Goal: Transaction & Acquisition: Purchase product/service

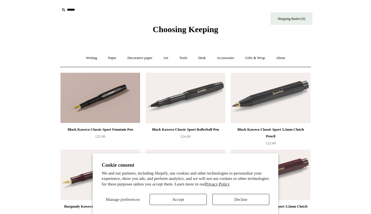
click at [176, 200] on button "Accept" at bounding box center [177, 199] width 57 height 11
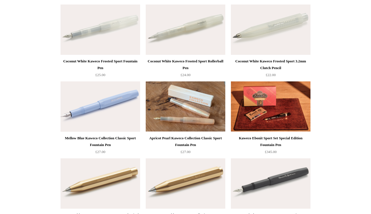
scroll to position [1224, 0]
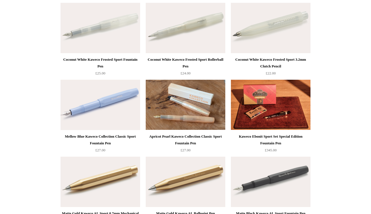
click at [185, 144] on div "Apricot Pearl Kaweco Collection Classic Sport Fountain Pen" at bounding box center [185, 139] width 77 height 13
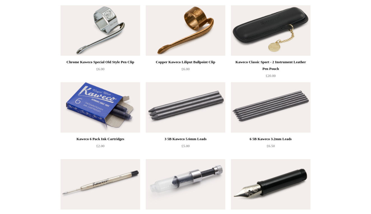
scroll to position [2612, 0]
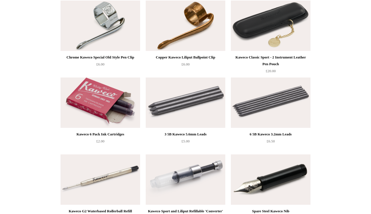
click at [114, 105] on img at bounding box center [99, 103] width 79 height 50
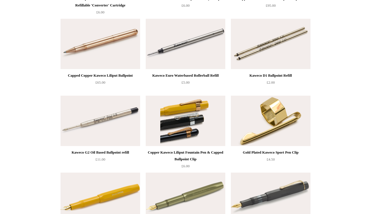
scroll to position [2903, 0]
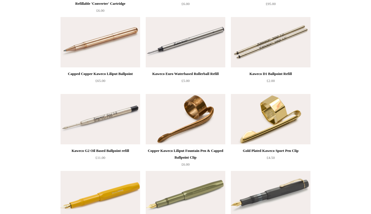
click at [267, 121] on img at bounding box center [270, 119] width 79 height 50
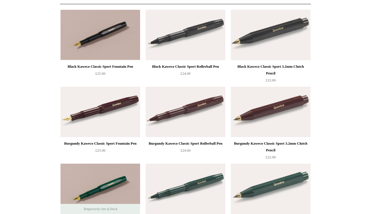
scroll to position [66, 0]
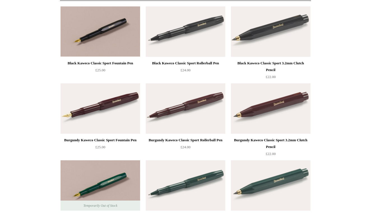
click at [116, 142] on div "Burgundy Kaweco Classic Sport Fountain Pen" at bounding box center [100, 140] width 77 height 7
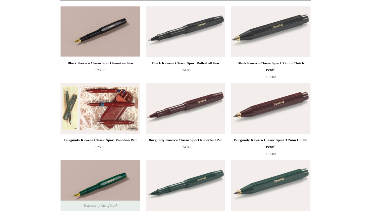
click at [123, 99] on img at bounding box center [99, 108] width 79 height 50
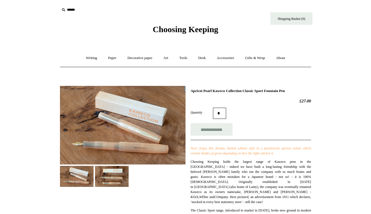
click at [111, 180] on img at bounding box center [112, 176] width 34 height 21
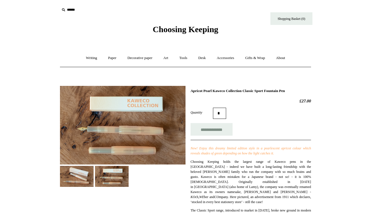
click at [134, 132] on img at bounding box center [122, 125] width 125 height 79
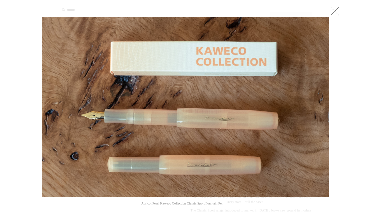
click at [334, 13] on link at bounding box center [334, 11] width 11 height 11
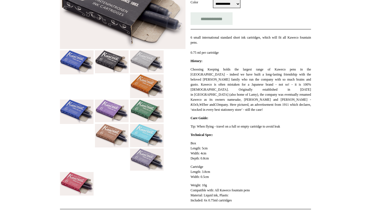
scroll to position [126, 0]
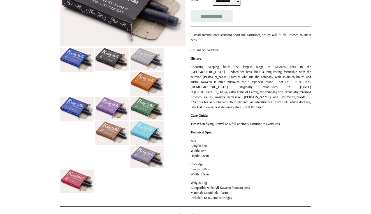
click at [148, 160] on img at bounding box center [147, 157] width 34 height 22
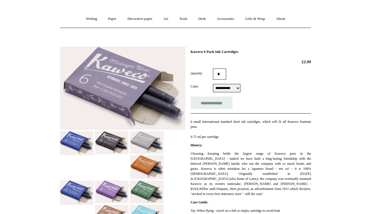
scroll to position [39, 0]
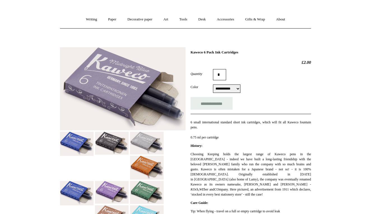
click at [81, 143] on img at bounding box center [77, 144] width 34 height 24
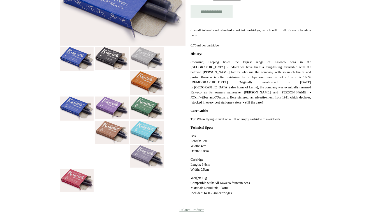
scroll to position [142, 0]
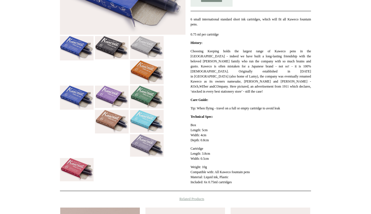
click at [81, 167] on img at bounding box center [77, 169] width 34 height 23
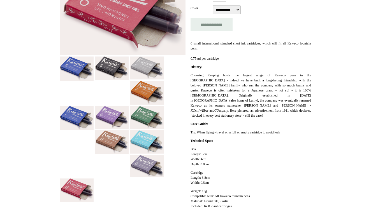
scroll to position [118, 0]
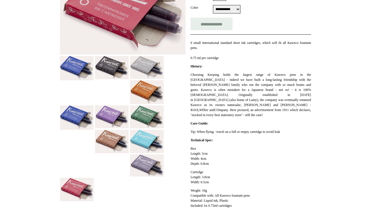
click at [146, 165] on img at bounding box center [147, 165] width 34 height 22
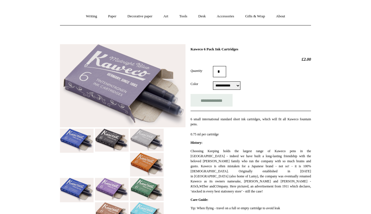
scroll to position [41, 0]
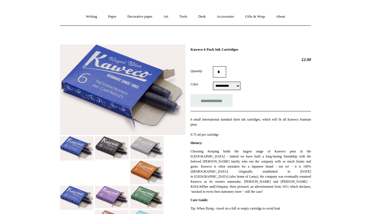
click at [80, 192] on img at bounding box center [77, 198] width 34 height 24
click at [74, 147] on img at bounding box center [77, 148] width 34 height 24
click at [76, 198] on img at bounding box center [77, 198] width 34 height 24
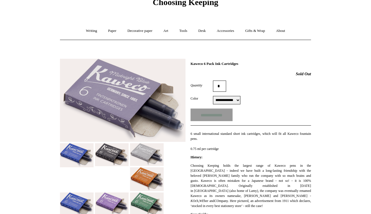
scroll to position [21, 0]
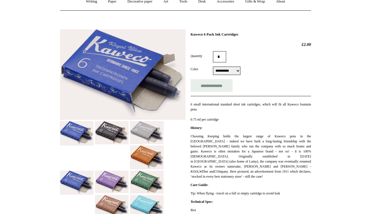
scroll to position [55, 0]
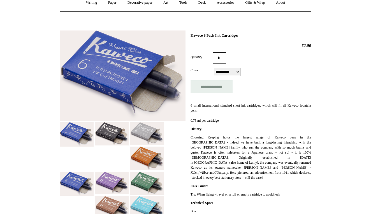
click at [111, 131] on img at bounding box center [112, 133] width 34 height 23
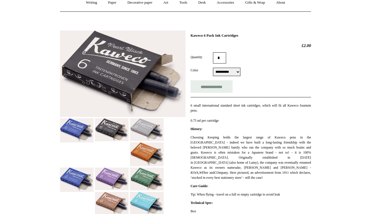
select select "**********"
click at [86, 131] on img at bounding box center [77, 130] width 34 height 24
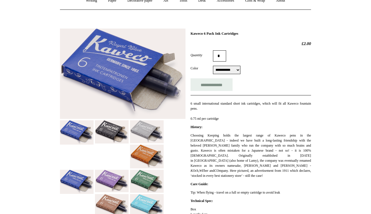
scroll to position [56, 0]
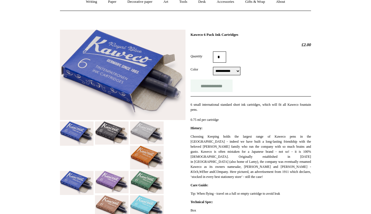
click at [214, 87] on input "**********" at bounding box center [211, 85] width 42 height 13
type input "**********"
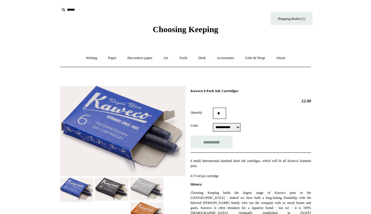
scroll to position [0, 0]
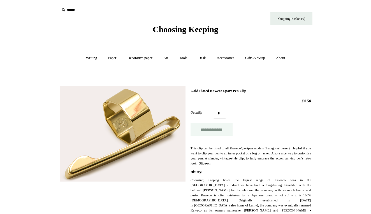
click at [210, 131] on input "**********" at bounding box center [211, 129] width 42 height 13
type input "**********"
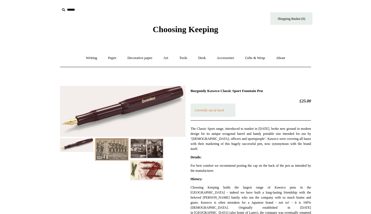
click at [221, 112] on p "Currently out of stock" at bounding box center [212, 110] width 45 height 13
click at [149, 171] on img at bounding box center [147, 170] width 34 height 20
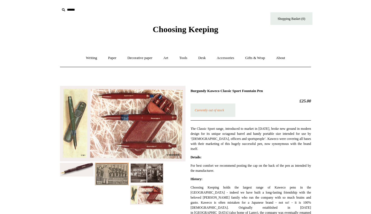
click at [73, 11] on input "text" at bounding box center [94, 10] width 69 height 10
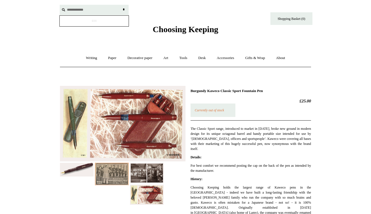
type input "**********"
click at [123, 10] on input "*" at bounding box center [124, 10] width 6 height 10
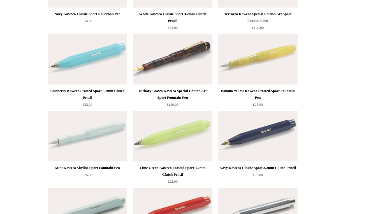
scroll to position [1334, 0]
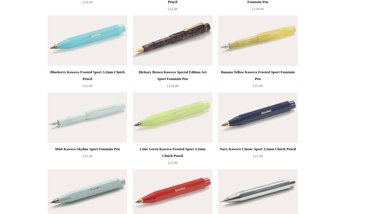
click at [110, 148] on div "Mint Kaweco Skyline Sport Fountain Pen" at bounding box center [87, 149] width 77 height 7
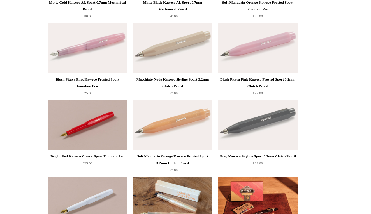
scroll to position [1712, 0]
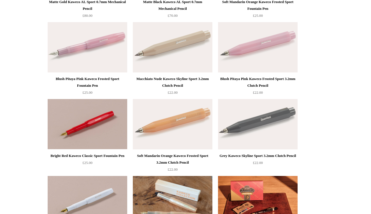
click at [97, 156] on div "Bright Red Kaweco Classic Sport Fountain Pen" at bounding box center [87, 156] width 77 height 7
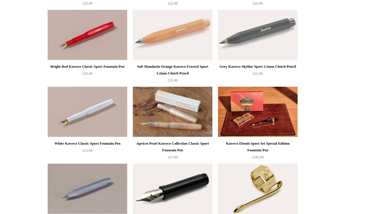
scroll to position [1802, 0]
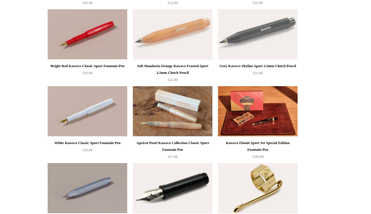
click at [183, 143] on div "Apricot Pearl Kaweco Collection Classic Sport Fountain Pen" at bounding box center [172, 146] width 77 height 13
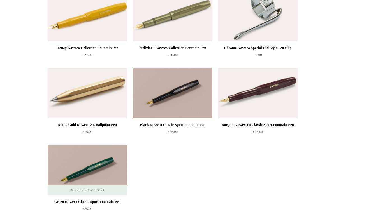
scroll to position [2053, 0]
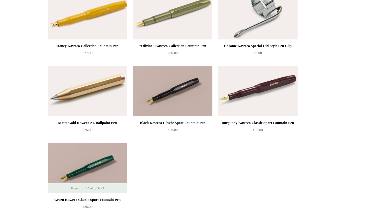
click at [175, 122] on div "Black Kaweco Classic Sport Fountain Pen" at bounding box center [172, 122] width 77 height 7
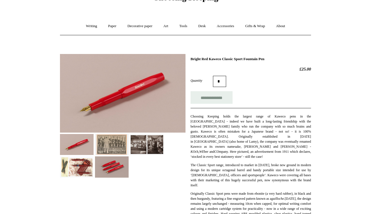
scroll to position [32, 0]
click at [85, 165] on img at bounding box center [77, 166] width 34 height 21
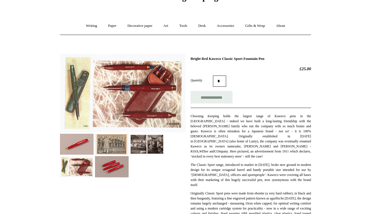
click at [110, 168] on img at bounding box center [112, 166] width 34 height 21
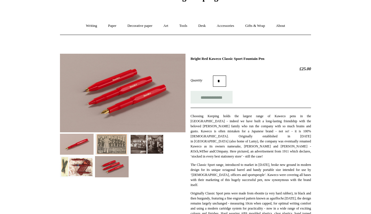
click at [74, 167] on img at bounding box center [77, 166] width 34 height 21
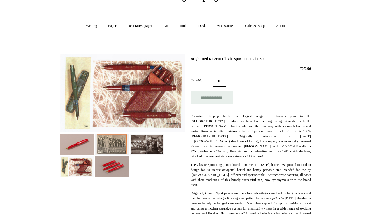
click at [74, 89] on img at bounding box center [122, 93] width 125 height 79
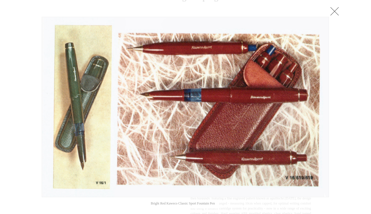
click at [336, 14] on link at bounding box center [334, 11] width 11 height 11
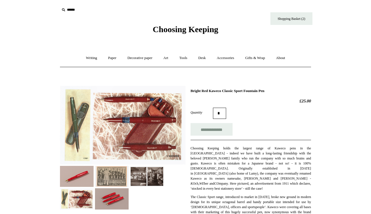
scroll to position [0, 0]
click at [218, 132] on input "**********" at bounding box center [211, 129] width 42 height 13
type input "**********"
click at [300, 22] on link "Shopping Basket (3)" at bounding box center [291, 18] width 42 height 13
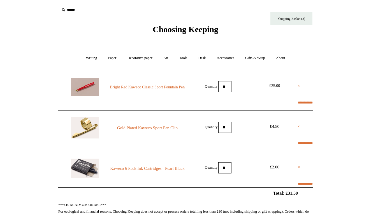
select select "**********"
type input "*******"
select select "*******"
click at [181, 58] on link "Tools +" at bounding box center [183, 58] width 18 height 15
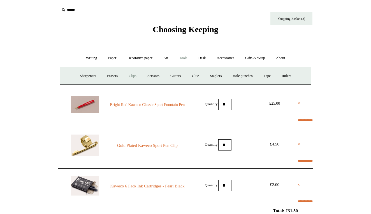
click at [133, 77] on link "Clips +" at bounding box center [132, 76] width 18 height 15
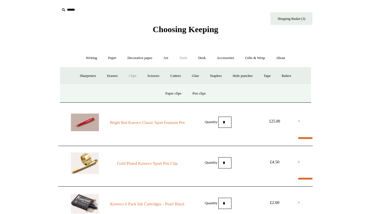
click at [130, 77] on link "Clips -" at bounding box center [132, 76] width 18 height 15
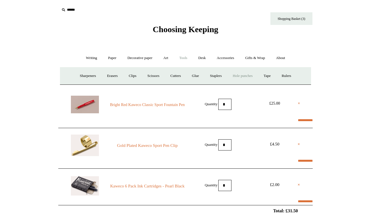
click at [252, 76] on link "Hole punches" at bounding box center [242, 76] width 30 height 15
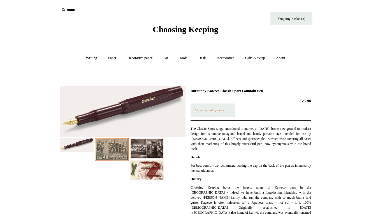
click at [204, 111] on em "Currently out of stock" at bounding box center [208, 110] width 29 height 4
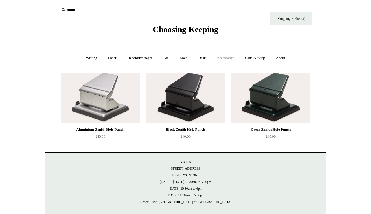
click at [227, 58] on link "Accessories +" at bounding box center [225, 58] width 27 height 15
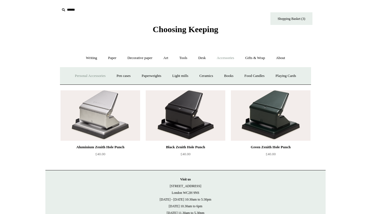
click at [86, 75] on link "Personal Accessories +" at bounding box center [90, 76] width 41 height 15
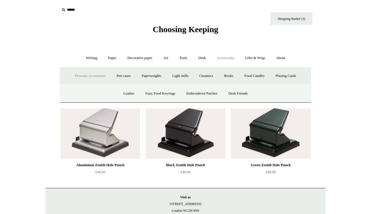
click at [71, 10] on input "text" at bounding box center [94, 10] width 69 height 10
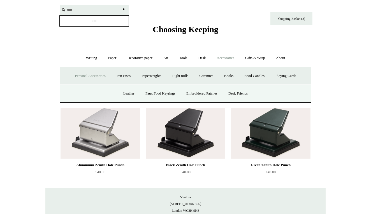
type input "****"
click at [123, 10] on input "*" at bounding box center [124, 10] width 6 height 10
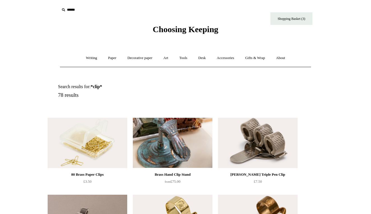
click at [179, 155] on img at bounding box center [172, 143] width 79 height 50
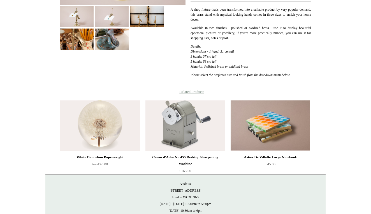
scroll to position [161, 0]
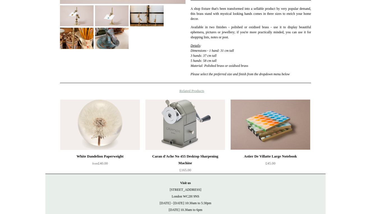
click at [194, 91] on h4 "Related Products" at bounding box center [185, 91] width 280 height 4
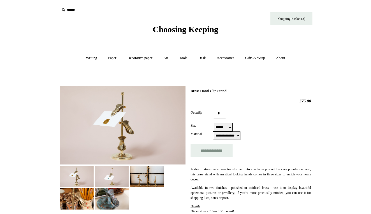
scroll to position [0, 0]
click at [168, 58] on link "Art +" at bounding box center [165, 58] width 15 height 15
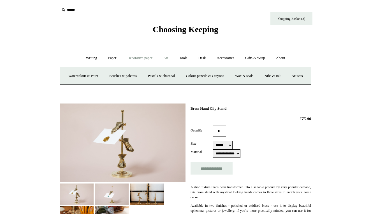
click at [140, 57] on link "Decorative paper +" at bounding box center [139, 58] width 35 height 15
click at [107, 58] on link "Paper +" at bounding box center [112, 58] width 18 height 15
click at [206, 77] on link "Greeting cards +" at bounding box center [207, 76] width 31 height 15
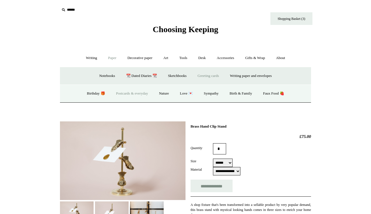
click at [136, 94] on link "Postcards & everyday" at bounding box center [132, 93] width 42 height 15
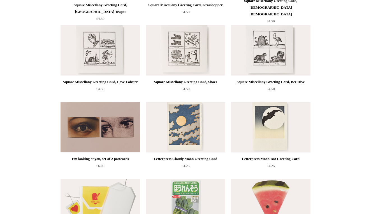
scroll to position [433, 0]
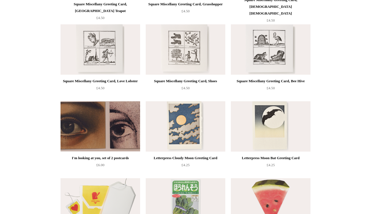
click at [110, 129] on img at bounding box center [99, 126] width 79 height 50
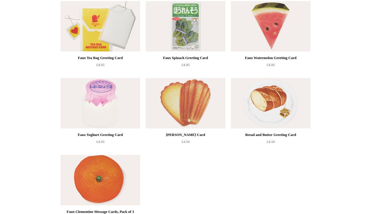
scroll to position [608, 0]
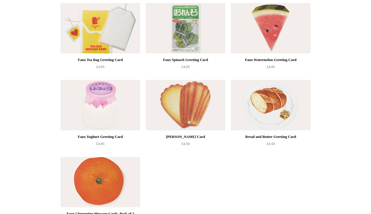
click at [194, 32] on img at bounding box center [185, 28] width 79 height 50
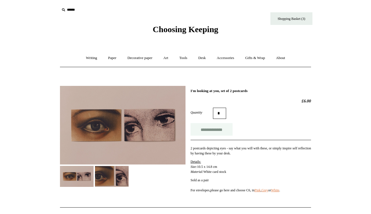
click at [221, 133] on input "**********" at bounding box center [211, 129] width 42 height 13
type input "**********"
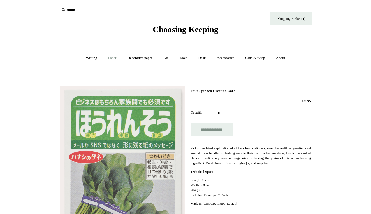
click at [114, 58] on link "Paper +" at bounding box center [112, 58] width 18 height 15
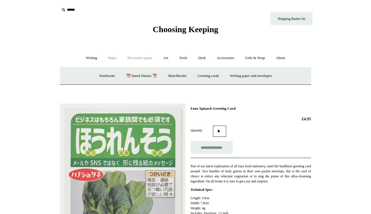
click at [139, 58] on link "Decorative paper +" at bounding box center [139, 58] width 35 height 15
click at [112, 59] on link "Paper +" at bounding box center [112, 58] width 18 height 15
click at [215, 78] on link "Greeting cards +" at bounding box center [207, 76] width 31 height 15
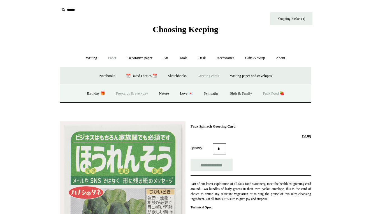
click at [270, 94] on link "Faux Food 🍓" at bounding box center [273, 93] width 31 height 15
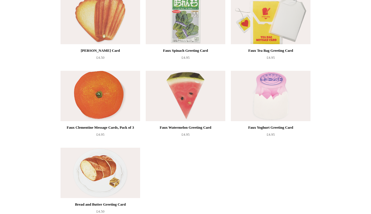
scroll to position [41, 0]
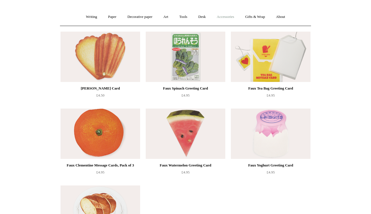
click at [230, 18] on link "Accessories +" at bounding box center [225, 17] width 27 height 15
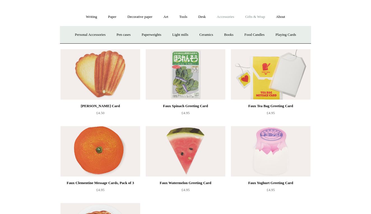
click at [259, 15] on link "Gifts & Wrap +" at bounding box center [255, 17] width 30 height 15
click at [250, 34] on link "Stickers" at bounding box center [244, 34] width 22 height 15
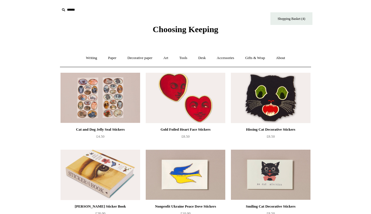
click at [193, 101] on img at bounding box center [185, 98] width 79 height 50
click at [259, 60] on link "Gifts & Wrap +" at bounding box center [255, 58] width 30 height 15
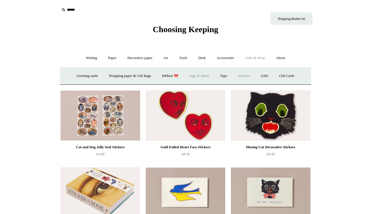
click at [204, 76] on link "Tags & labels" at bounding box center [199, 76] width 30 height 15
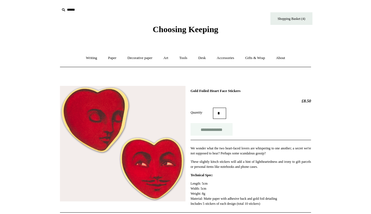
click at [207, 128] on input "**********" at bounding box center [211, 129] width 42 height 13
type input "**********"
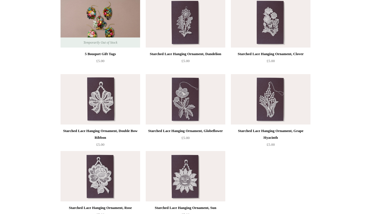
scroll to position [379, 0]
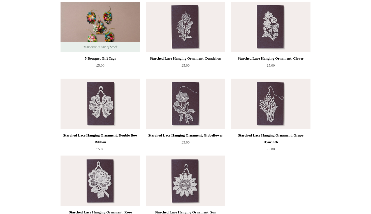
click at [190, 108] on img at bounding box center [185, 104] width 79 height 50
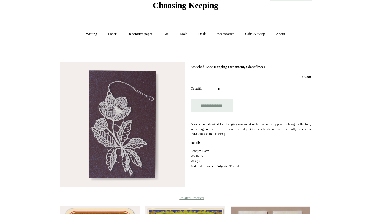
scroll to position [25, 0]
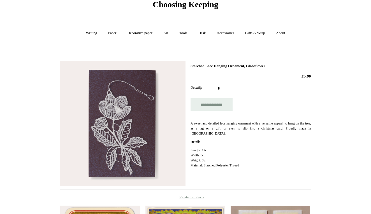
click at [174, 132] on img at bounding box center [122, 123] width 125 height 125
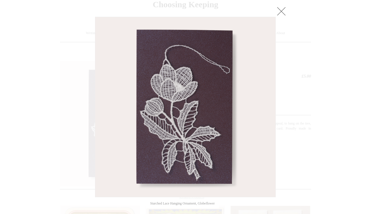
click at [282, 14] on link at bounding box center [280, 11] width 11 height 11
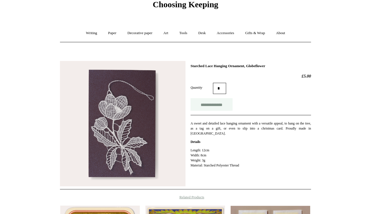
click at [212, 105] on input "**********" at bounding box center [211, 104] width 42 height 13
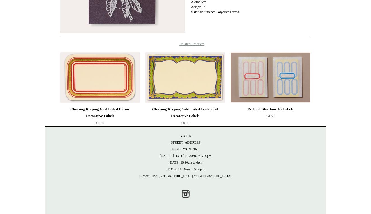
scroll to position [178, 0]
type input "**********"
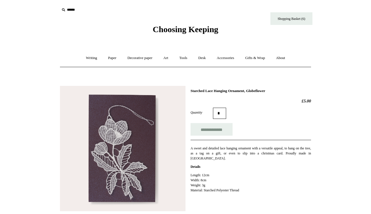
scroll to position [0, 0]
click at [304, 23] on link "Shopping Basket (6)" at bounding box center [291, 18] width 42 height 13
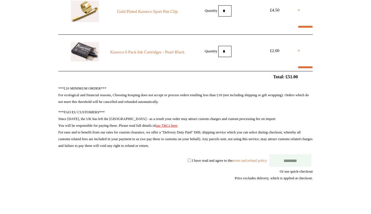
select select "**********"
select select "*******"
type input "*******"
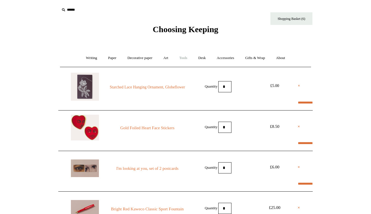
click at [186, 60] on link "Tools +" at bounding box center [183, 58] width 18 height 15
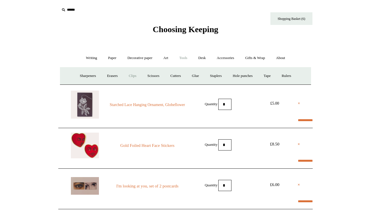
click at [128, 76] on link "Clips +" at bounding box center [132, 76] width 18 height 15
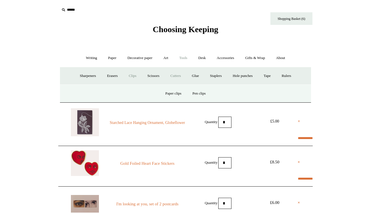
click at [176, 77] on link "Cutters" at bounding box center [175, 76] width 21 height 15
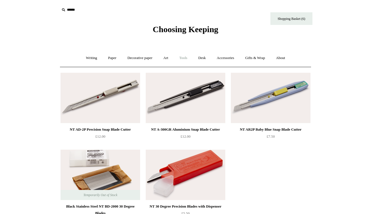
click at [187, 58] on link "Tools +" at bounding box center [183, 58] width 18 height 15
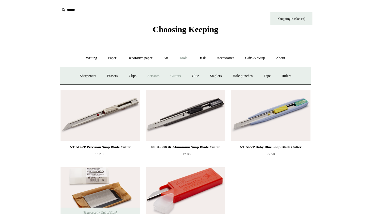
click at [152, 76] on link "Scissors" at bounding box center [153, 76] width 22 height 15
